Goal: Information Seeking & Learning: Learn about a topic

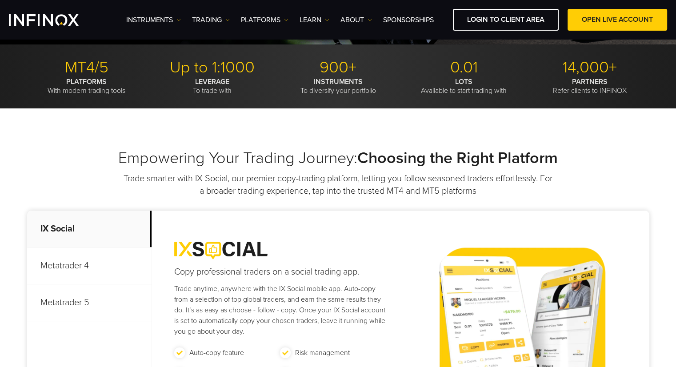
scroll to position [133, 0]
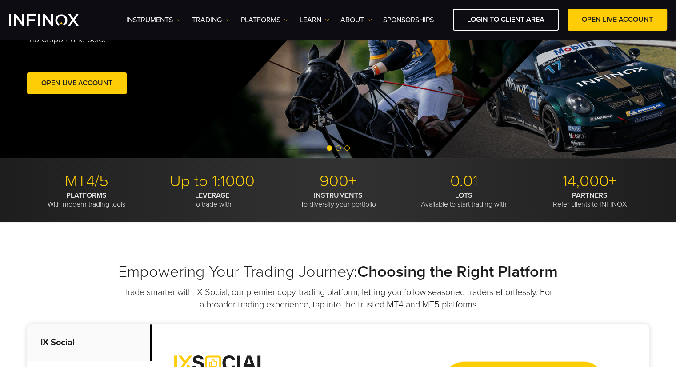
click at [336, 201] on p "INSTRUMENTS To diversify your portfolio" at bounding box center [338, 200] width 119 height 18
click at [439, 202] on p "LOTS Available to start trading with" at bounding box center [464, 200] width 119 height 18
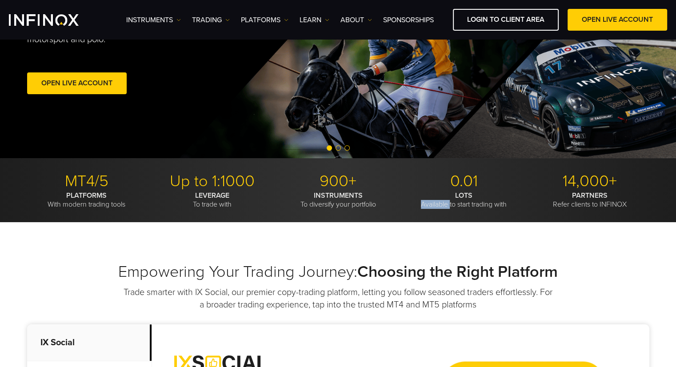
click at [439, 202] on p "LOTS Available to start trading with" at bounding box center [464, 200] width 119 height 18
click at [458, 177] on p "0.01" at bounding box center [464, 182] width 119 height 20
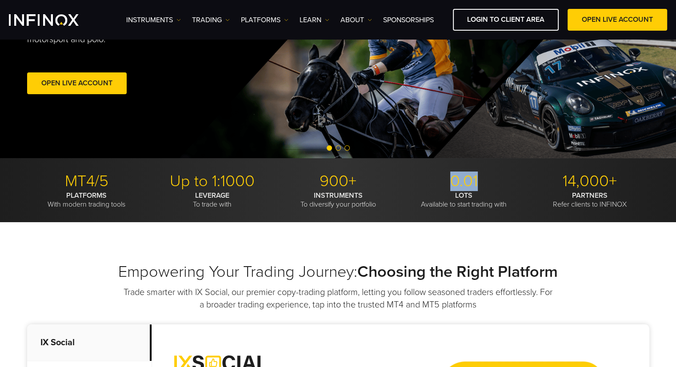
click at [323, 181] on p "900+" at bounding box center [338, 182] width 119 height 20
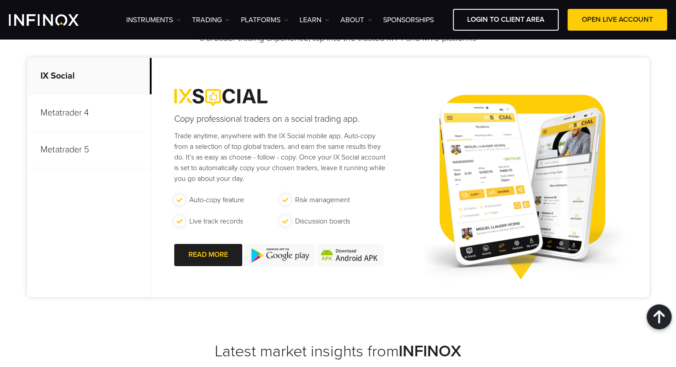
click at [53, 126] on p "Metatrader 4" at bounding box center [89, 113] width 125 height 37
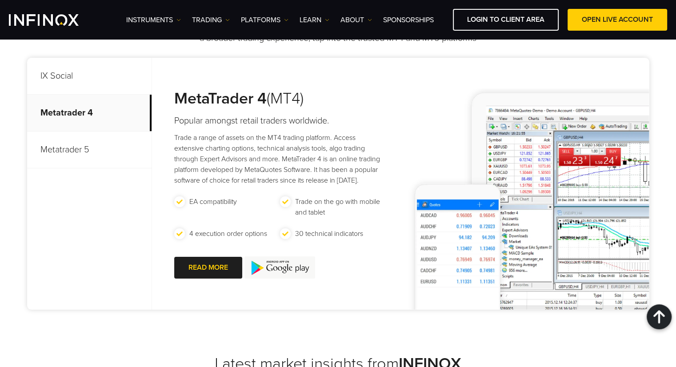
click at [70, 148] on p "Metatrader 5" at bounding box center [89, 150] width 125 height 37
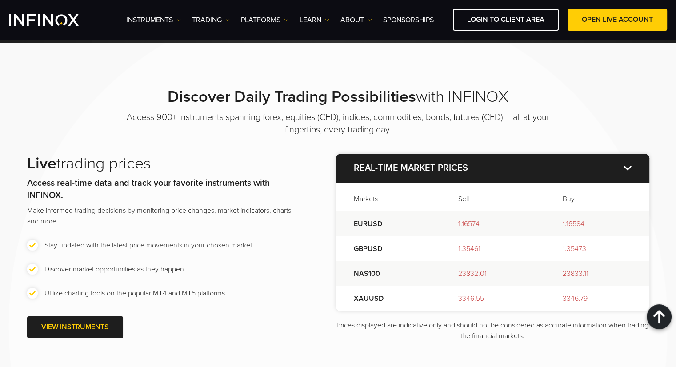
click at [630, 165] on p "Real-time market prices" at bounding box center [493, 168] width 314 height 28
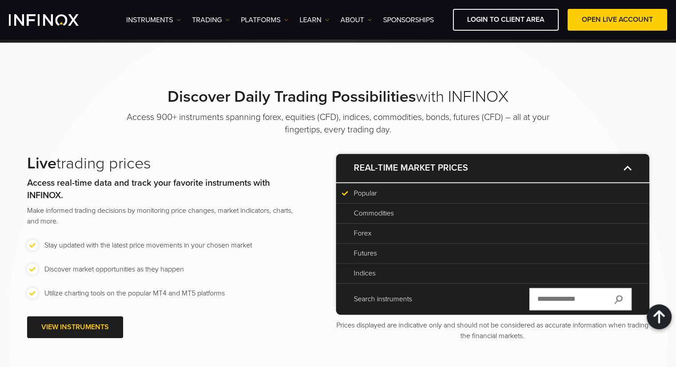
click at [450, 285] on div "Search instruments" at bounding box center [493, 299] width 314 height 32
click at [451, 273] on p "Indices" at bounding box center [493, 273] width 278 height 11
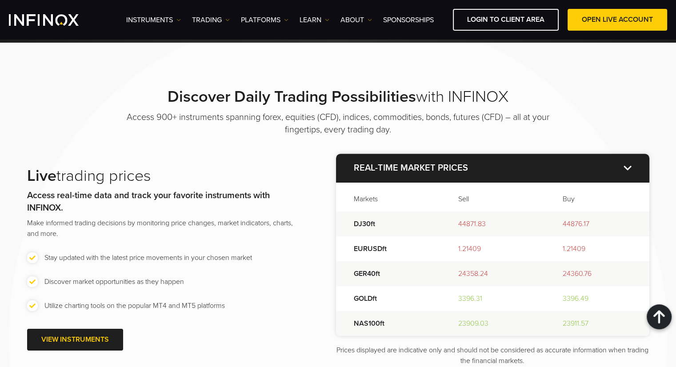
click at [244, 104] on strong "Discover Daily Trading Possibilities" at bounding box center [292, 96] width 249 height 19
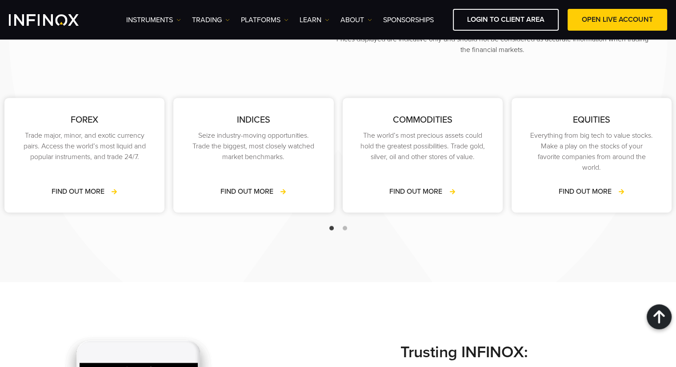
click at [343, 229] on span "Go to slide 2" at bounding box center [345, 228] width 4 height 4
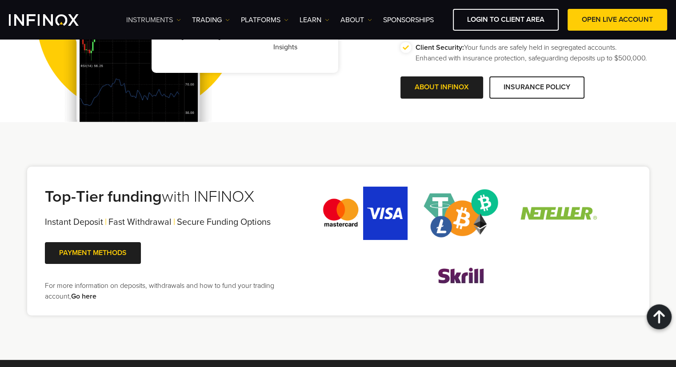
click at [177, 18] on img at bounding box center [179, 20] width 4 height 4
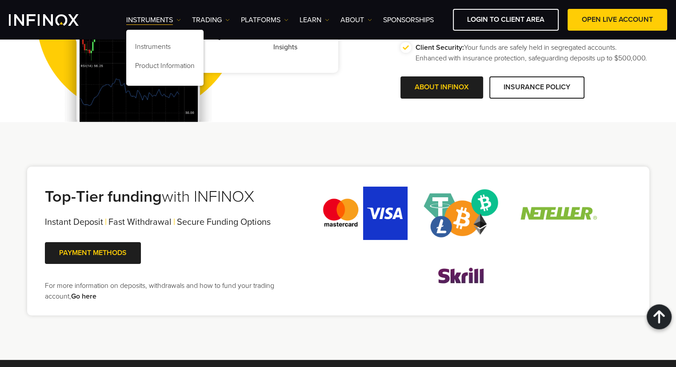
click at [240, 22] on ul "Instruments Instruments Product Information TRADING Accounts DEMO" at bounding box center [280, 20] width 308 height 11
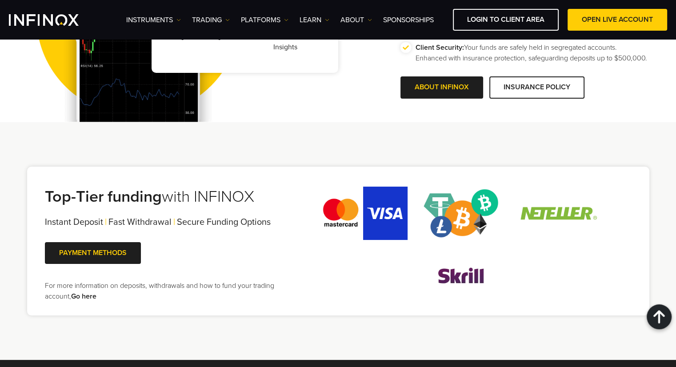
click at [233, 20] on ul "Instruments Instruments Product Information TRADING Accounts DEMO" at bounding box center [280, 20] width 308 height 11
click at [229, 20] on img at bounding box center [227, 20] width 4 height 4
click at [358, 18] on link "ABOUT" at bounding box center [357, 20] width 32 height 11
click at [332, 19] on ul "Instruments Instruments Product Information TRADING Accounts DEMO" at bounding box center [280, 20] width 308 height 11
click at [313, 18] on link "Learn" at bounding box center [315, 20] width 30 height 11
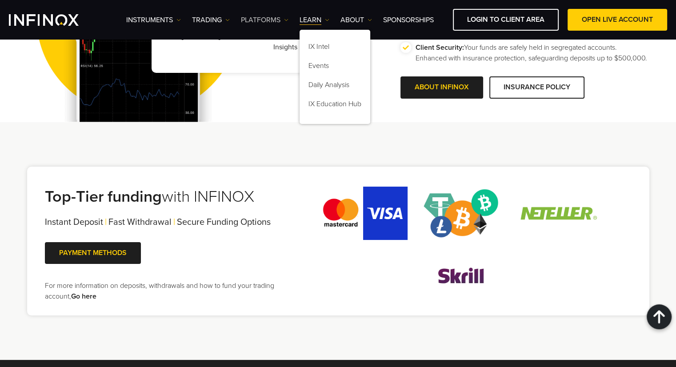
click at [275, 16] on link "PLATFORMS" at bounding box center [265, 20] width 48 height 11
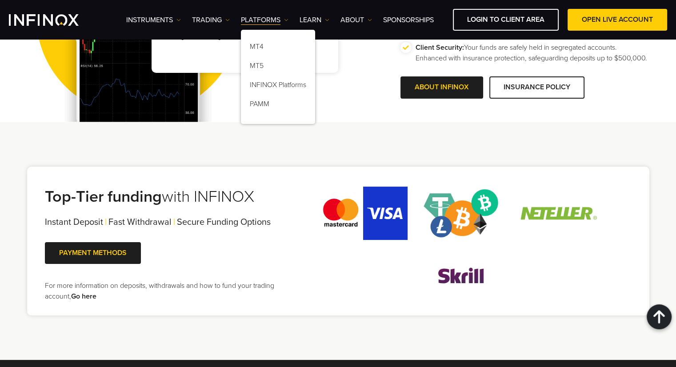
click at [343, 103] on div "Multi-Regulated Broker Multilingual Customer Support Range of Trading Tools Edu…" at bounding box center [338, 0] width 640 height 245
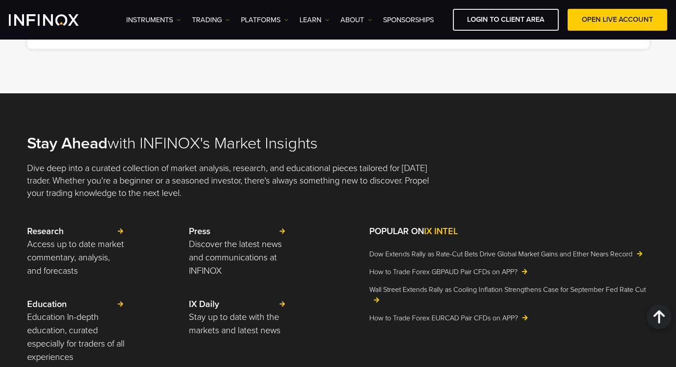
scroll to position [1823, 0]
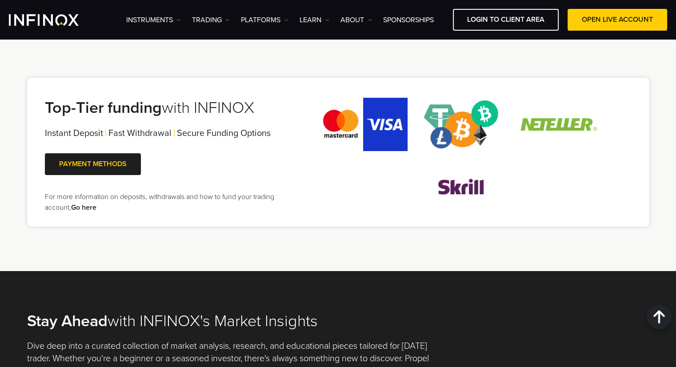
click at [470, 193] on img at bounding box center [461, 186] width 89 height 53
click at [343, 94] on div at bounding box center [461, 155] width 341 height 125
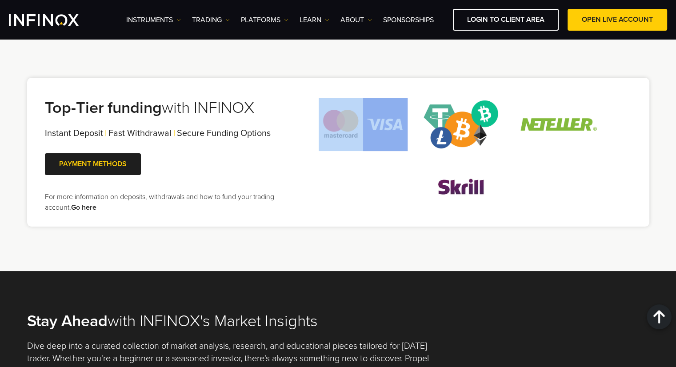
click at [343, 94] on div at bounding box center [461, 155] width 341 height 125
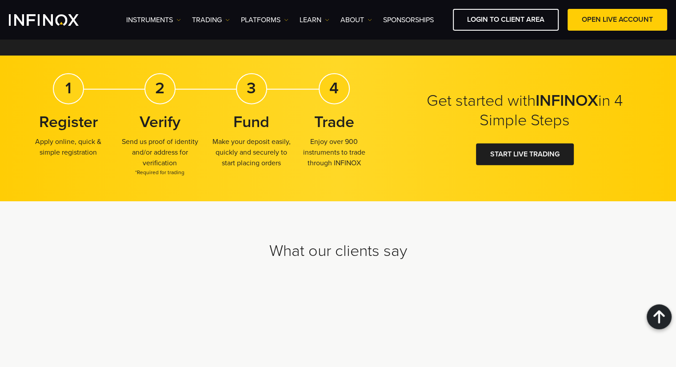
scroll to position [2179, 0]
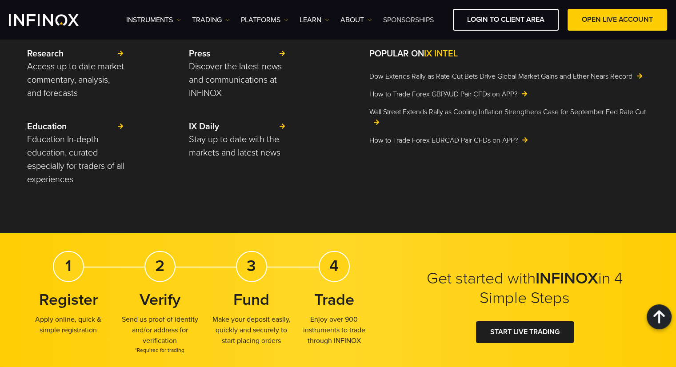
click at [397, 19] on link "SPONSORSHIPS" at bounding box center [408, 20] width 51 height 11
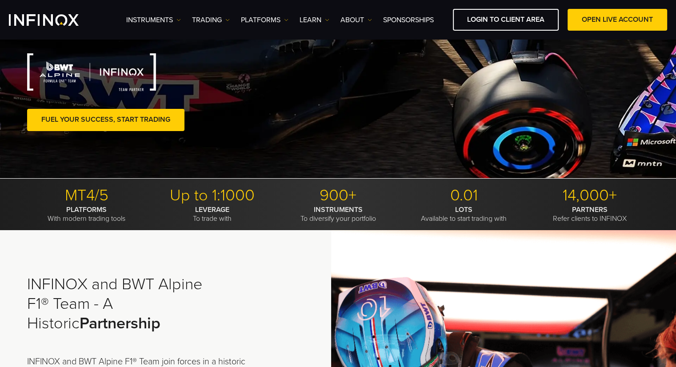
scroll to position [133, 0]
click at [106, 120] on span at bounding box center [106, 120] width 0 height 0
